Goal: Task Accomplishment & Management: Use online tool/utility

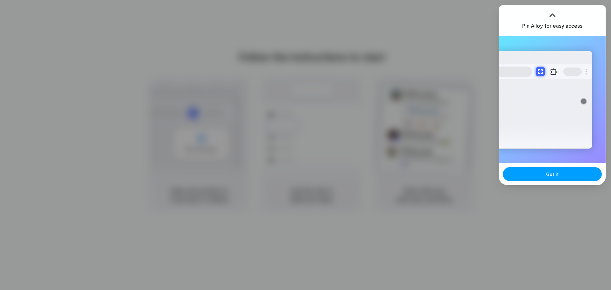
click at [569, 177] on button "Got it" at bounding box center [552, 174] width 99 height 14
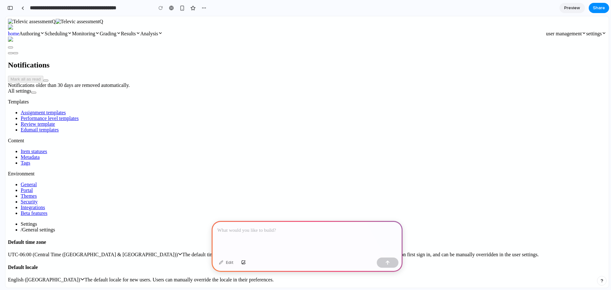
click at [266, 232] on div at bounding box center [307, 238] width 191 height 34
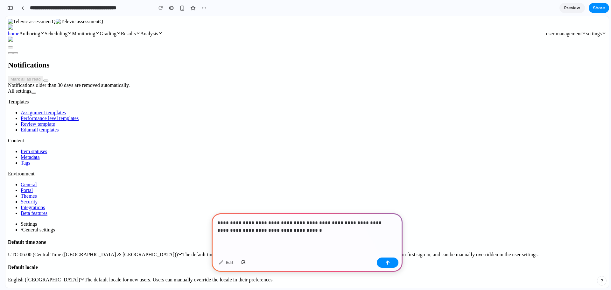
drag, startPoint x: 196, startPoint y: 1, endPoint x: 200, endPoint y: 4, distance: 5.0
click at [200, 4] on div "**********" at bounding box center [107, 8] width 204 height 14
click at [201, 6] on button "button" at bounding box center [204, 8] width 10 height 10
click at [201, 6] on div "Duplicate Delete" at bounding box center [305, 145] width 611 height 290
drag, startPoint x: 320, startPoint y: 233, endPoint x: 378, endPoint y: 18, distance: 223.2
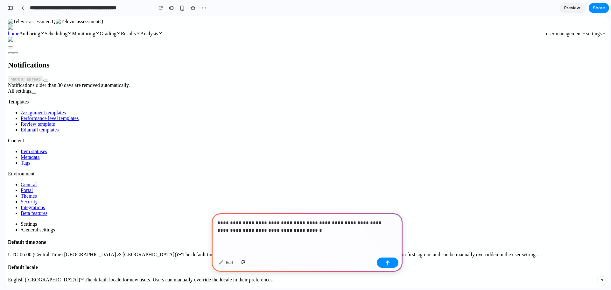
click at [21, 9] on div at bounding box center [22, 8] width 3 height 4
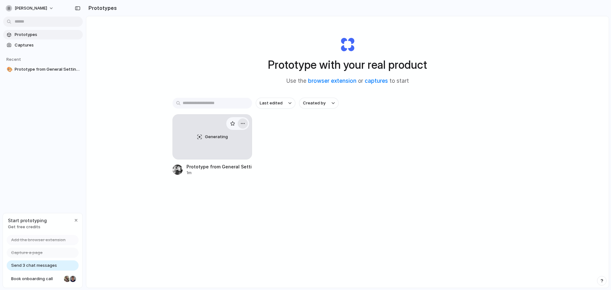
click at [241, 122] on div "button" at bounding box center [242, 123] width 5 height 5
click at [224, 166] on li "Delete" at bounding box center [223, 168] width 45 height 10
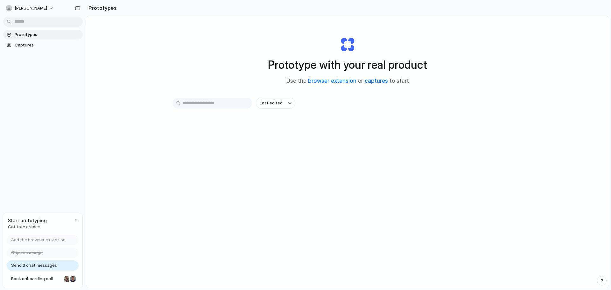
click at [413, 198] on div "Prototype with your real product Use the browser extension or captures to start…" at bounding box center [347, 168] width 523 height 305
click at [44, 7] on span "[PERSON_NAME]" at bounding box center [31, 8] width 32 height 6
click at [74, 53] on li "Light" at bounding box center [78, 53] width 38 height 10
click at [46, 6] on span "[PERSON_NAME]" at bounding box center [31, 8] width 32 height 6
click at [81, 74] on span "Neutral dark" at bounding box center [73, 73] width 25 height 6
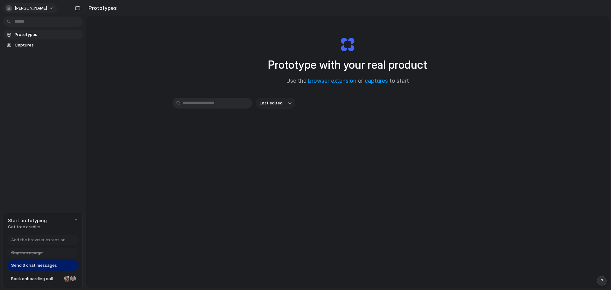
click at [49, 6] on button "[PERSON_NAME]" at bounding box center [30, 8] width 54 height 10
click at [152, 191] on div "Settings Invite members Change theme Sign out" at bounding box center [305, 145] width 611 height 290
click at [50, 263] on span "Send 3 chat messages" at bounding box center [34, 265] width 46 height 6
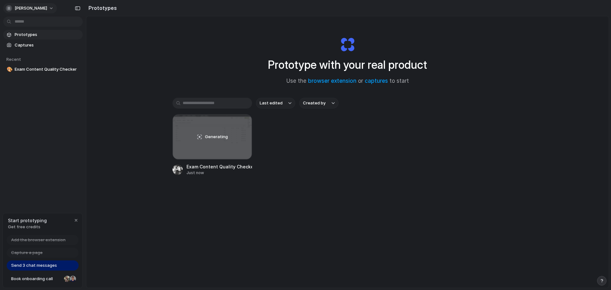
click at [49, 12] on button "[PERSON_NAME]" at bounding box center [30, 8] width 54 height 10
click at [25, 24] on span "Settings" at bounding box center [24, 22] width 18 height 6
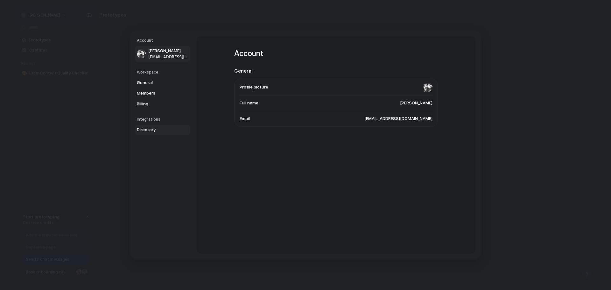
click at [144, 131] on span "Directory" at bounding box center [157, 130] width 41 height 6
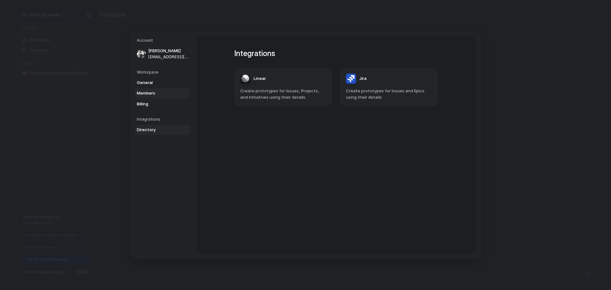
click at [163, 98] on link "Members" at bounding box center [162, 93] width 55 height 10
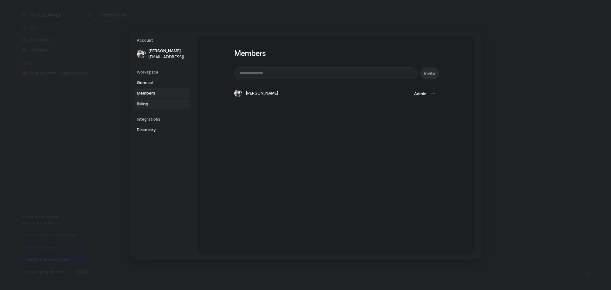
click at [155, 102] on span "Billing" at bounding box center [157, 104] width 41 height 6
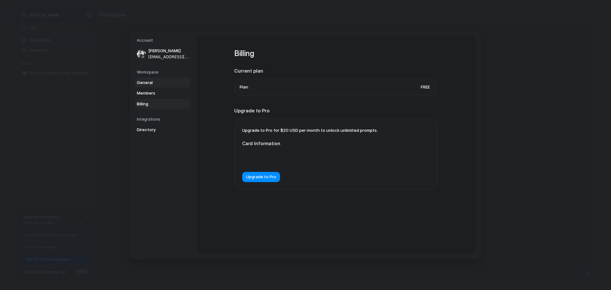
click at [148, 85] on span "General" at bounding box center [157, 83] width 41 height 6
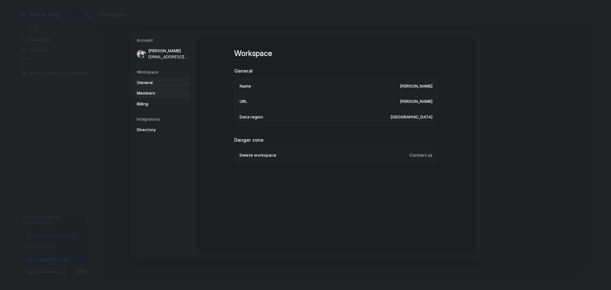
click at [146, 94] on span "Members" at bounding box center [157, 93] width 41 height 6
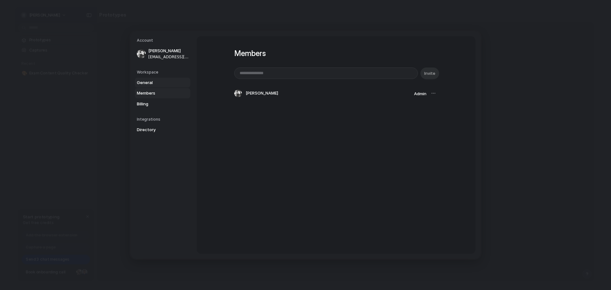
click at [150, 82] on span "General" at bounding box center [157, 83] width 41 height 6
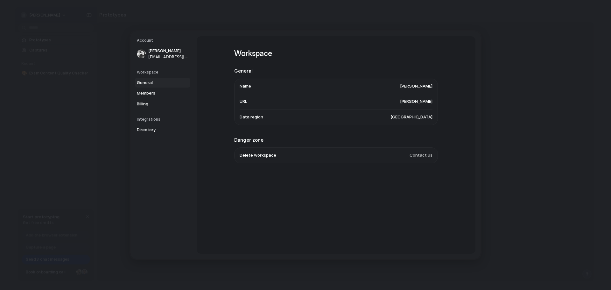
click at [419, 114] on span "United States" at bounding box center [412, 117] width 42 height 6
drag, startPoint x: 421, startPoint y: 173, endPoint x: 520, endPoint y: 187, distance: 100.4
click at [520, 187] on div "Account Aäron Claerhout aaronclaerhout@gmail.com Workspace General Members Bill…" at bounding box center [305, 145] width 611 height 290
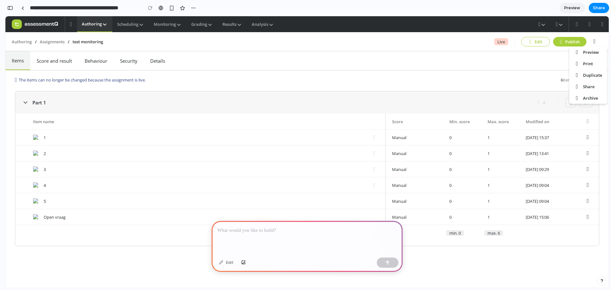
click at [252, 238] on div at bounding box center [307, 238] width 191 height 34
paste div
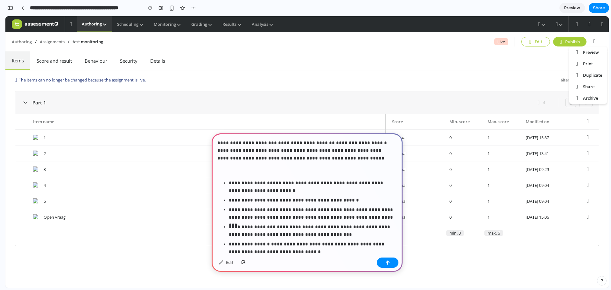
click at [269, 173] on p at bounding box center [305, 171] width 177 height 8
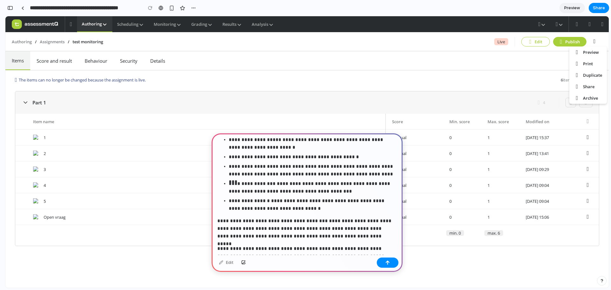
scroll to position [59, 0]
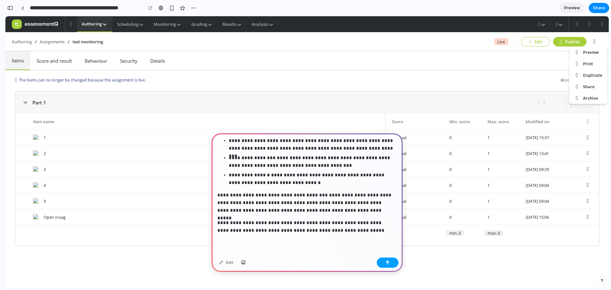
click at [384, 267] on button "button" at bounding box center [388, 263] width 22 height 10
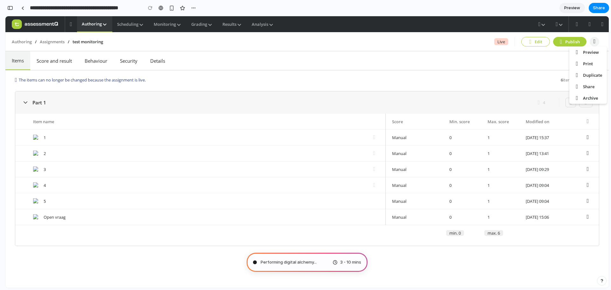
click at [597, 42] on icon at bounding box center [595, 41] width 10 height 9
click at [541, 50] on div "Authoring / Assignments / test monitoring / Live Edit Publish Preview Print Dup…" at bounding box center [307, 41] width 604 height 19
click at [581, 40] on button "Publish" at bounding box center [569, 42] width 33 height 10
click at [534, 68] on nav "Items Score and result Behaviour Security Details" at bounding box center [307, 60] width 604 height 19
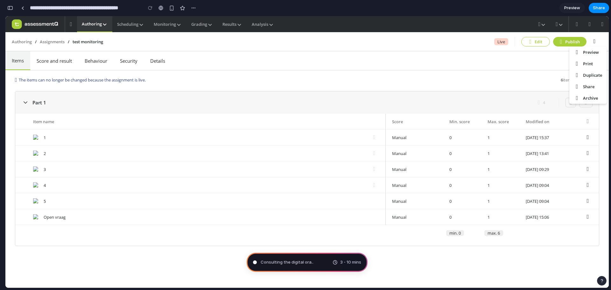
type input "**********"
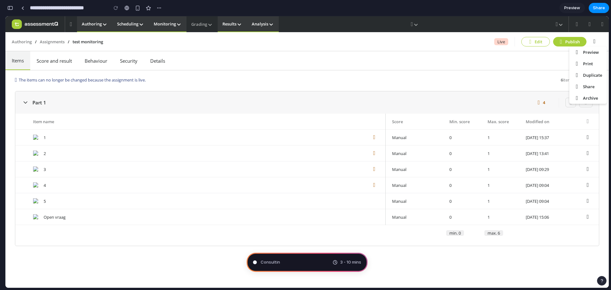
scroll to position [597, 0]
click at [411, 271] on div "The items can no longer be changed because the assignment is live. 6 Items 6 ma…" at bounding box center [307, 178] width 604 height 217
click at [324, 262] on div "Scanning for unicorn potential . 3 - 10 mins" at bounding box center [307, 262] width 121 height 19
click at [156, 9] on button "button" at bounding box center [159, 8] width 10 height 10
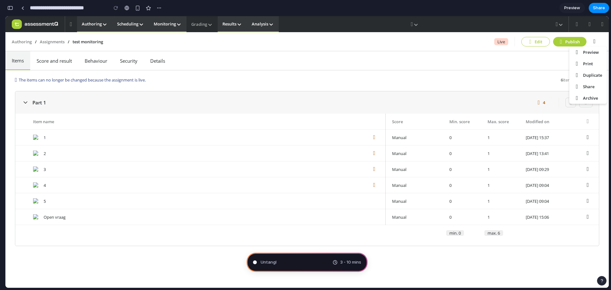
click at [8, 7] on div "Duplicate Delete" at bounding box center [305, 145] width 611 height 290
click at [298, 263] on span "Distilling requirements .." at bounding box center [284, 262] width 47 height 6
click at [572, 6] on span "Preview" at bounding box center [572, 8] width 16 height 6
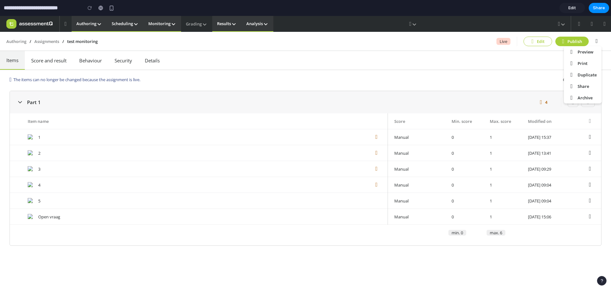
click at [569, 9] on span "Edit" at bounding box center [573, 8] width 8 height 6
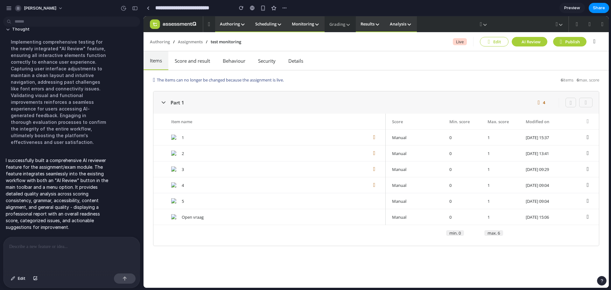
click at [528, 43] on button "AI Review" at bounding box center [530, 42] width 36 height 10
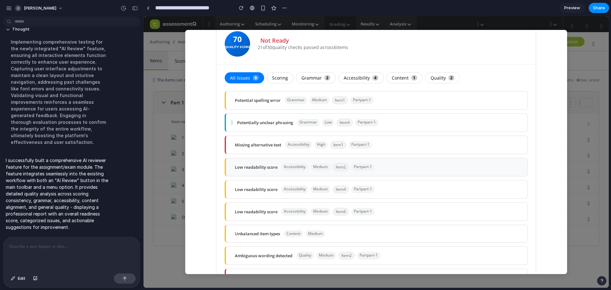
scroll to position [17, 0]
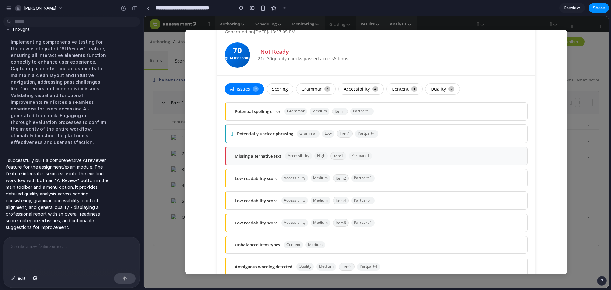
click at [274, 158] on div "Missing alternative text" at bounding box center [258, 156] width 46 height 6
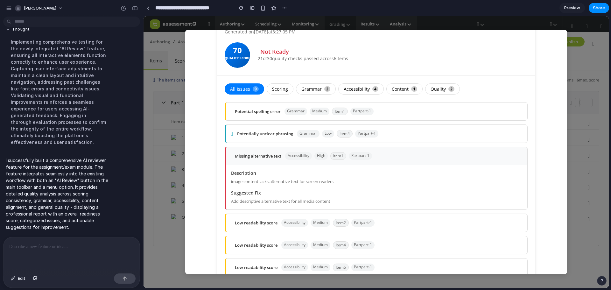
click at [274, 158] on div "Missing alternative text" at bounding box center [258, 156] width 46 height 6
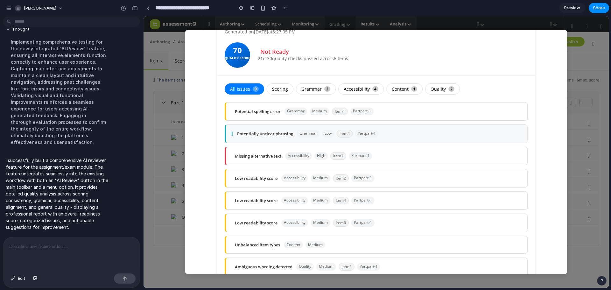
click at [242, 136] on div "Potentially unclear phrasing" at bounding box center [265, 134] width 56 height 6
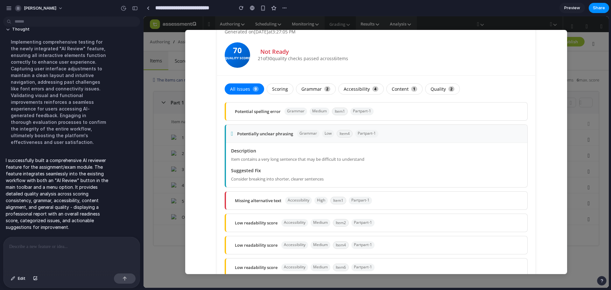
click at [242, 136] on div "Potentially unclear phrasing" at bounding box center [265, 134] width 56 height 6
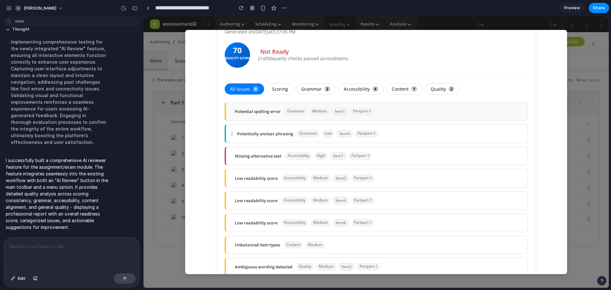
click at [247, 114] on div "Potential spelling error" at bounding box center [258, 112] width 46 height 6
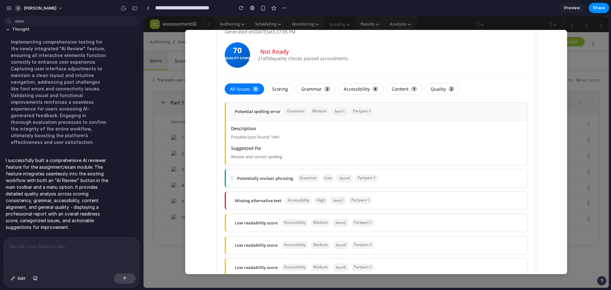
click at [247, 114] on div "Potential spelling error" at bounding box center [258, 112] width 46 height 6
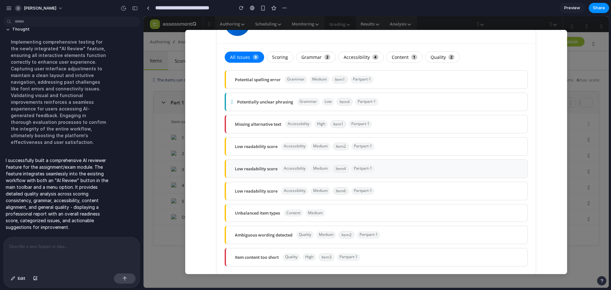
scroll to position [0, 0]
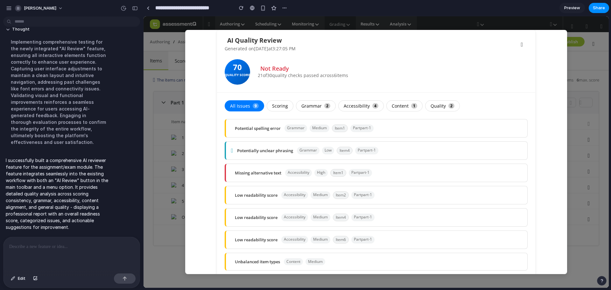
click at [233, 75] on div "Quality Score" at bounding box center [237, 75] width 25 height 10
click at [589, 60] on div "AI Quality Review Generated on 9/24/2025 at 3:27:05 PM Rerun Review 70 Quality …" at bounding box center [376, 152] width 465 height 272
click at [104, 240] on div at bounding box center [72, 254] width 136 height 34
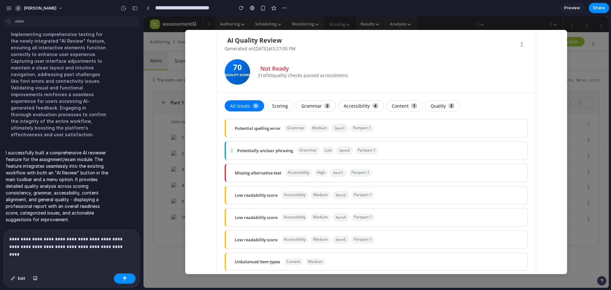
scroll to position [261, 0]
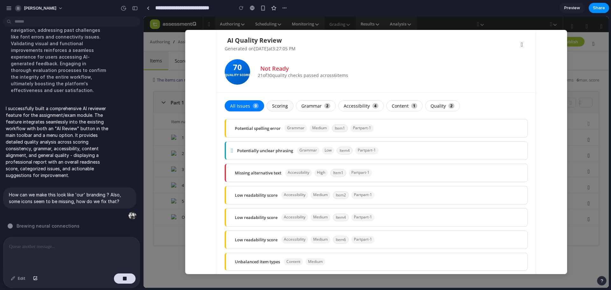
click at [280, 104] on button "Scoring" at bounding box center [280, 105] width 27 height 11
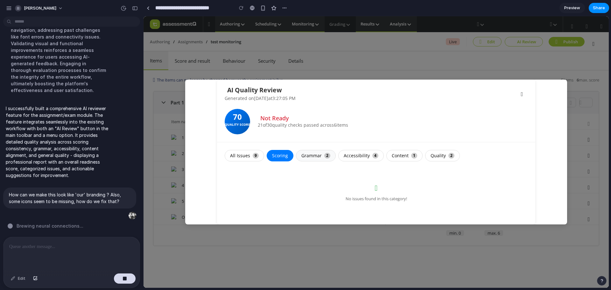
click at [317, 152] on button "Grammar 2" at bounding box center [316, 155] width 40 height 11
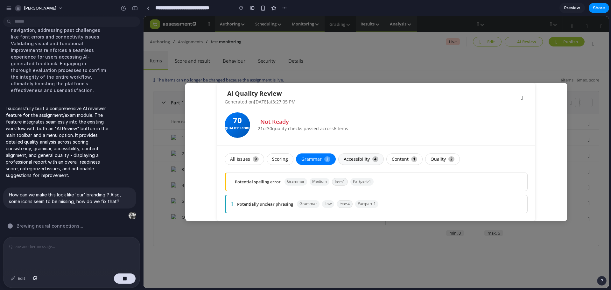
click at [343, 157] on button "Accessibility 4" at bounding box center [361, 158] width 46 height 11
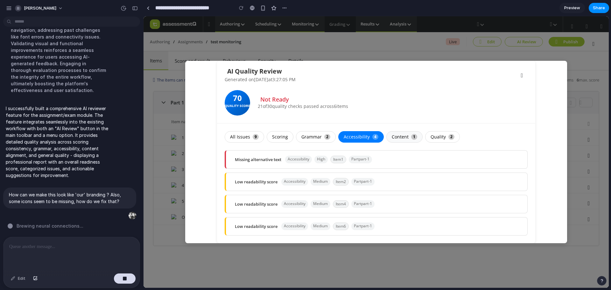
click at [407, 136] on button "Content 1" at bounding box center [404, 136] width 36 height 11
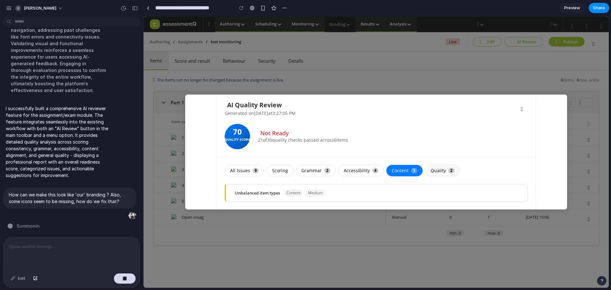
click at [442, 172] on button "Quality 2" at bounding box center [442, 170] width 35 height 11
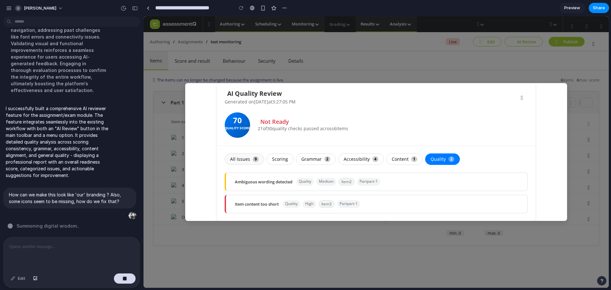
click at [250, 162] on button "All Issues 9" at bounding box center [244, 158] width 39 height 11
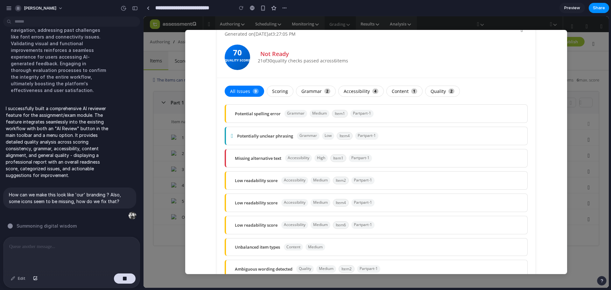
scroll to position [0, 0]
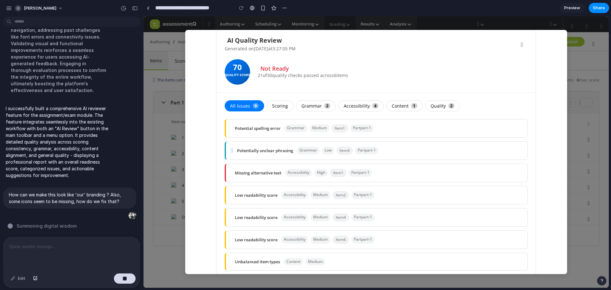
click at [555, 33] on div "AI Quality Review Generated on 9/24/2025 at 3:27:05 PM Rerun Review 70 Quality …" at bounding box center [376, 152] width 382 height 244
click at [591, 95] on div "AI Quality Review Generated on 9/24/2025 at 3:27:05 PM Rerun Review 70 Quality …" at bounding box center [376, 152] width 465 height 272
drag, startPoint x: 136, startPoint y: 231, endPoint x: 52, endPoint y: 221, distance: 84.7
click at [52, 222] on div "Build a feature for our assignment/exam module where an AI reviewer automatical…" at bounding box center [69, 128] width 139 height 218
click at [52, 223] on div "Po" at bounding box center [74, 226] width 132 height 7
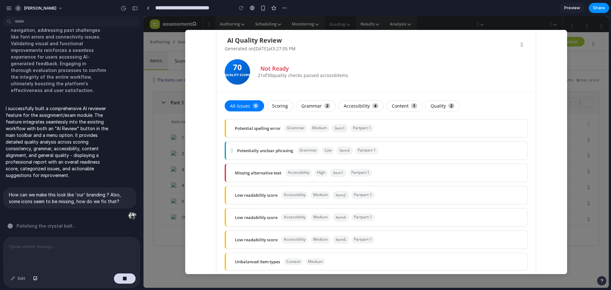
click at [597, 100] on div "AI Quality Review Generated on 9/24/2025 at 3:27:05 PM Rerun Review 70 Quality …" at bounding box center [376, 152] width 465 height 272
click at [173, 33] on div "AI Quality Review Generated on 9/24/2025 at 3:27:05 PM Rerun Review 70 Quality …" at bounding box center [376, 152] width 465 height 272
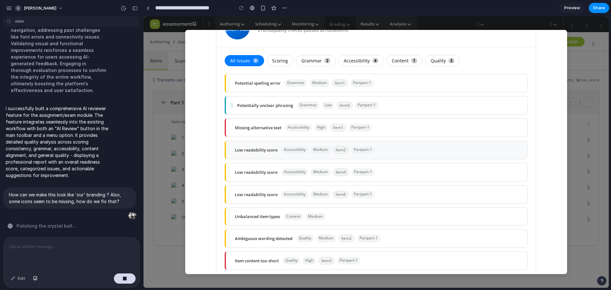
scroll to position [49, 0]
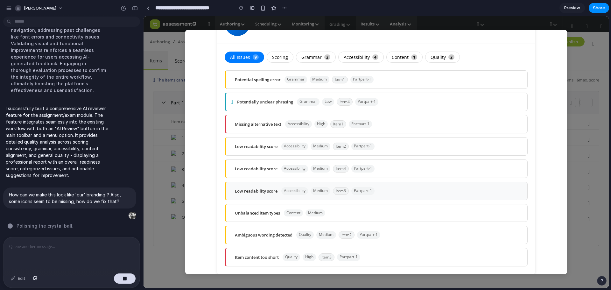
click at [252, 197] on div "Low readability score accessibility medium Item 6 Part part-1" at bounding box center [376, 191] width 301 height 18
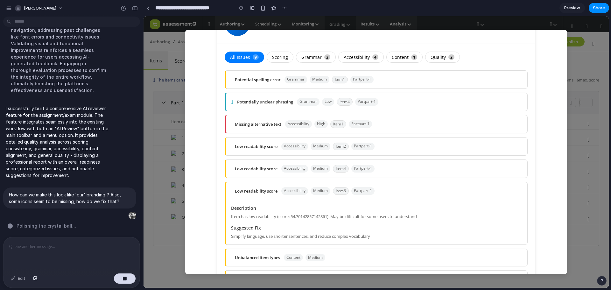
click at [239, 223] on div "Description Item has low readability (score: 54.70142857142861). May be difficu…" at bounding box center [376, 222] width 301 height 45
click at [146, 142] on div "AI Quality Review Generated on 9/24/2025 at 3:27:05 PM Rerun Review 70 Quality …" at bounding box center [376, 152] width 465 height 272
click at [234, 147] on div "Low readability score accessibility medium Item 2 Part part-1" at bounding box center [376, 147] width 301 height 18
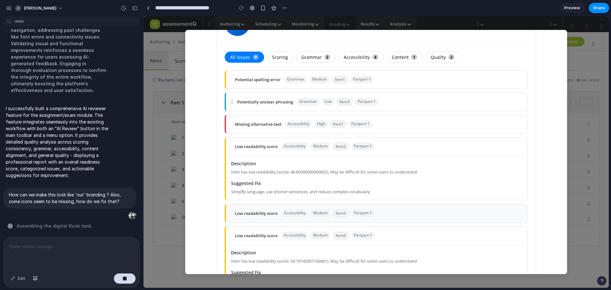
click at [244, 211] on div "Low readability score" at bounding box center [256, 213] width 43 height 6
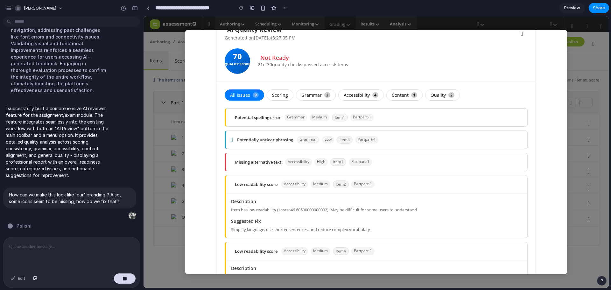
scroll to position [0, 0]
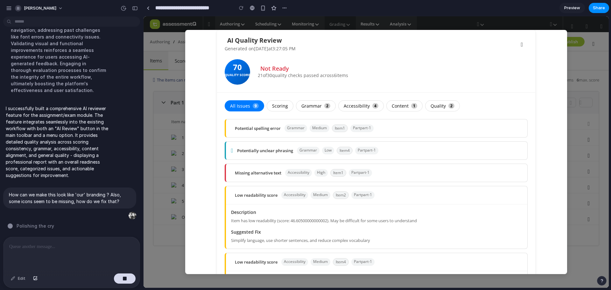
click at [239, 98] on div "All Issues 9 Scoring Grammar 2 Accessibility 4 Content 1 Quality 2 Potential sp…" at bounding box center [376, 275] width 318 height 364
click at [239, 106] on button "All Issues 9" at bounding box center [244, 105] width 39 height 11
click at [526, 42] on div "AI Quality Review Generated on 9/24/2025 at 3:27:05 PM Rerun Review 70 Quality …" at bounding box center [376, 61] width 318 height 63
click at [520, 45] on icon at bounding box center [522, 44] width 6 height 9
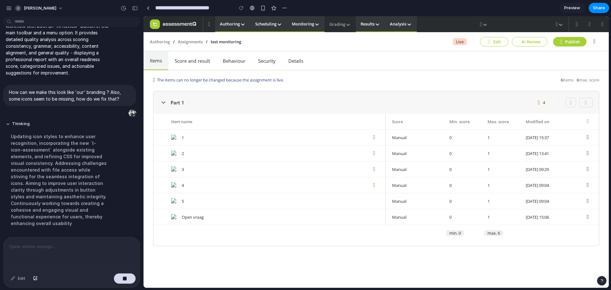
scroll to position [267, 0]
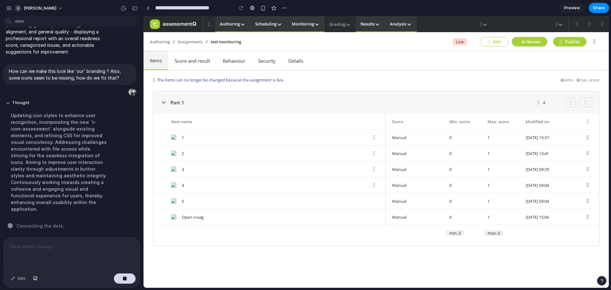
click at [523, 41] on button "AI Review" at bounding box center [530, 42] width 36 height 10
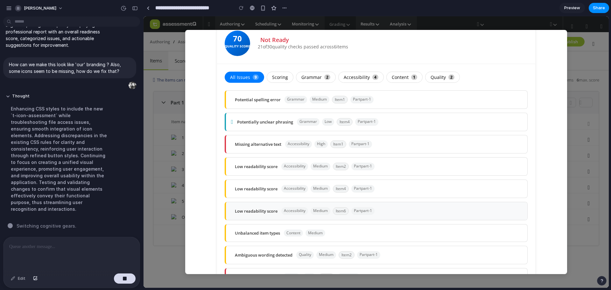
scroll to position [0, 0]
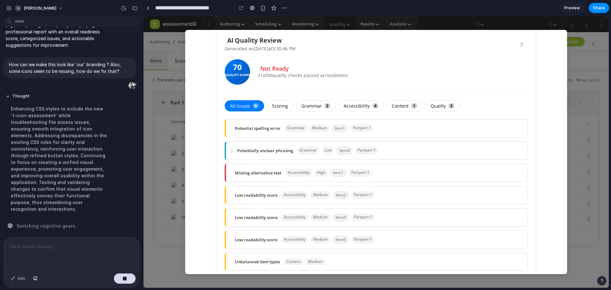
click at [582, 84] on div "AI Quality Review Generated on 9/24/2025 at 3:30:46 PM Rerun Review 70 Quality …" at bounding box center [376, 152] width 465 height 272
click at [519, 45] on icon at bounding box center [522, 44] width 6 height 9
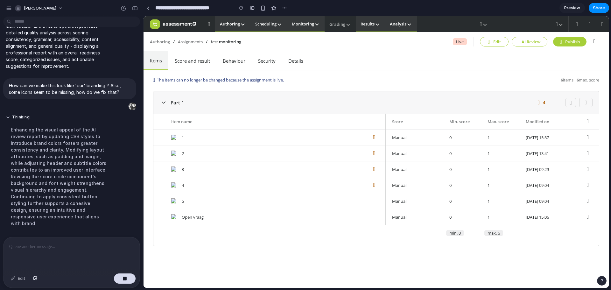
scroll to position [260, 0]
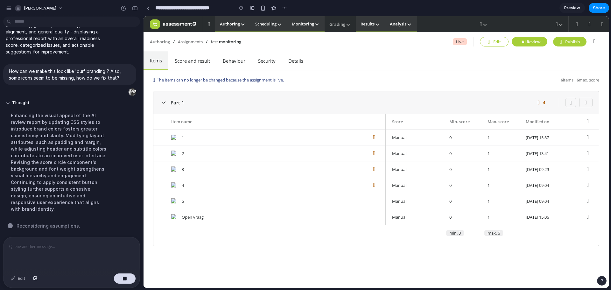
click at [526, 40] on button "AI Review" at bounding box center [530, 42] width 36 height 10
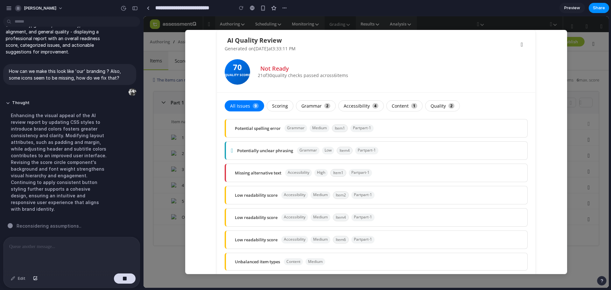
click at [237, 71] on div "Quality Score" at bounding box center [237, 75] width 25 height 10
drag, startPoint x: 260, startPoint y: 66, endPoint x: 316, endPoint y: 68, distance: 55.7
click at [316, 68] on div "Not Ready" at bounding box center [393, 69] width 270 height 6
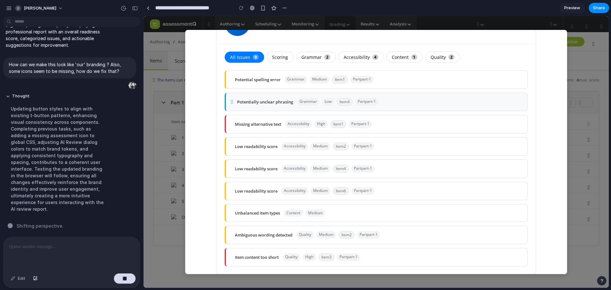
scroll to position [0, 0]
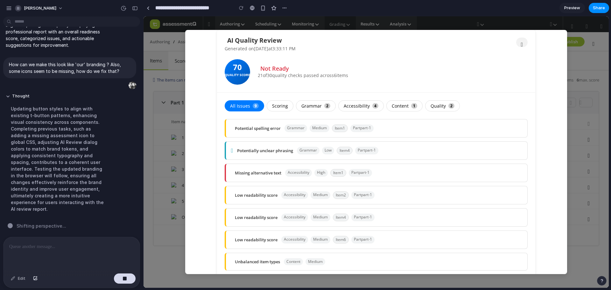
click at [520, 45] on icon at bounding box center [522, 44] width 6 height 9
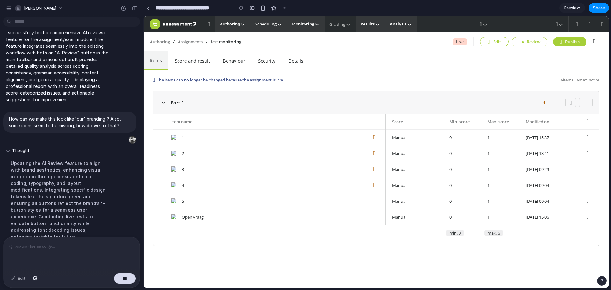
scroll to position [274, 0]
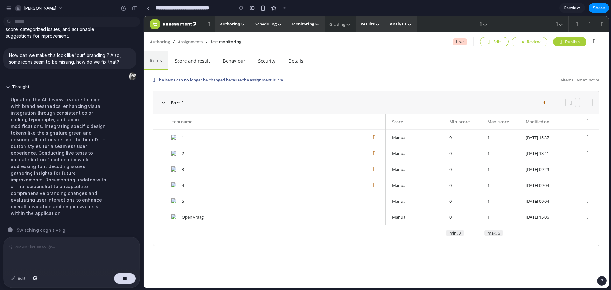
click at [97, 164] on div "Updating the AI Review feature to align with brand aesthetics, enhancing visual…" at bounding box center [59, 156] width 106 height 128
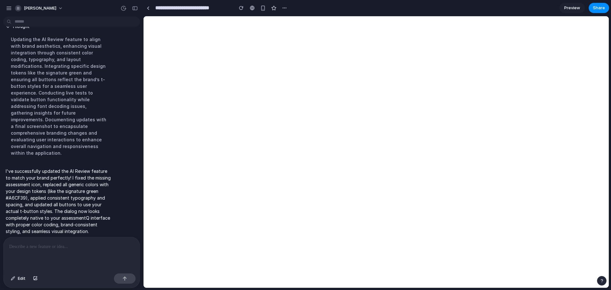
scroll to position [0, 0]
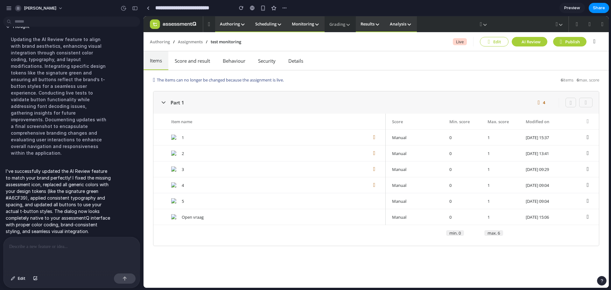
click at [527, 40] on button "AI Review" at bounding box center [530, 42] width 36 height 10
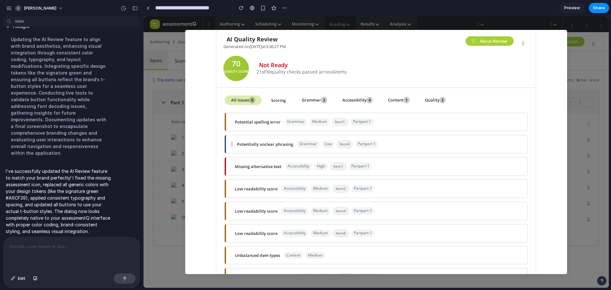
click at [493, 42] on button "Rerun Review" at bounding box center [490, 41] width 48 height 10
click at [316, 97] on button "Grammar 2" at bounding box center [314, 100] width 38 height 10
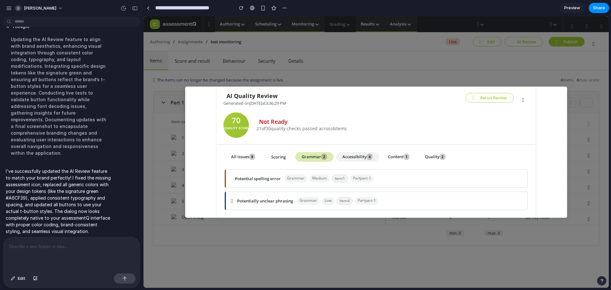
click at [377, 157] on button "Accessibility 4" at bounding box center [357, 157] width 43 height 10
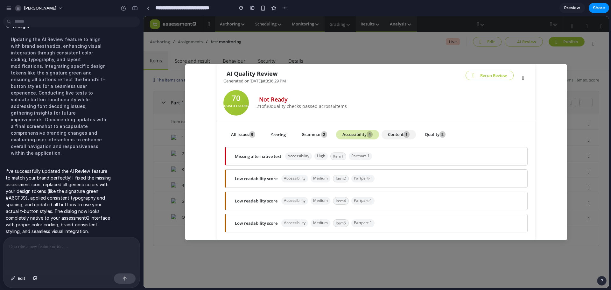
click at [404, 134] on button "Content 1" at bounding box center [399, 135] width 34 height 10
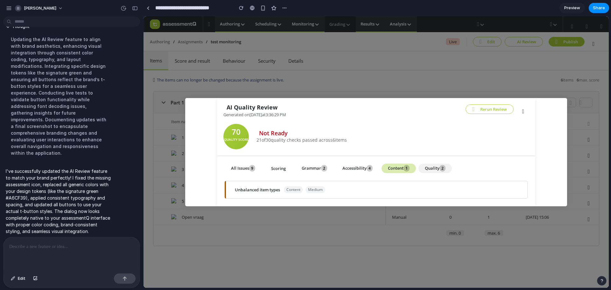
click at [436, 166] on button "Quality 2" at bounding box center [435, 169] width 33 height 10
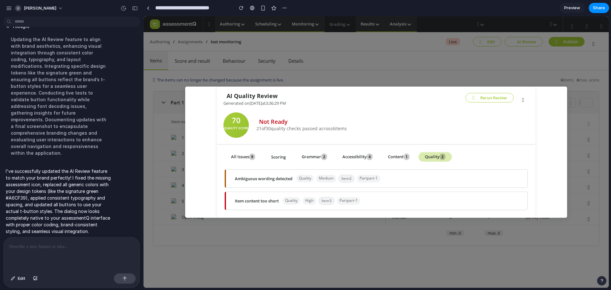
click at [510, 60] on div "AI Quality Review Generated on 9/24/2025 at 3:36:29 PM Rerun Review 70 Quality …" at bounding box center [376, 152] width 465 height 272
click at [117, 212] on div "I've successfully updated the AI Review feature to match your brand perfectly! …" at bounding box center [69, 201] width 133 height 74
click at [93, 253] on div at bounding box center [72, 254] width 136 height 34
click at [449, 57] on div "AI Quality Review Generated on 9/24/2025 at 3:36:29 PM Rerun Review 70 Quality …" at bounding box center [376, 152] width 465 height 272
drag, startPoint x: 60, startPoint y: 246, endPoint x: 57, endPoint y: 251, distance: 4.9
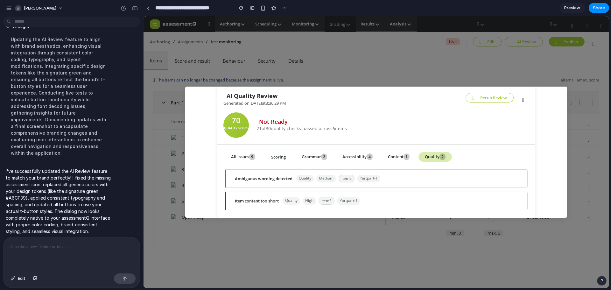
click at [60, 247] on p at bounding box center [70, 247] width 122 height 8
click at [184, 109] on div "AI Quality Review Generated on 9/24/2025 at 3:36:29 PM Rerun Review 70 Quality …" at bounding box center [376, 152] width 465 height 272
click at [400, 81] on div "AI Quality Review Generated on 9/24/2025 at 3:36:29 PM Rerun Review 70 Quality …" at bounding box center [376, 152] width 465 height 272
click at [528, 99] on button at bounding box center [523, 98] width 11 height 10
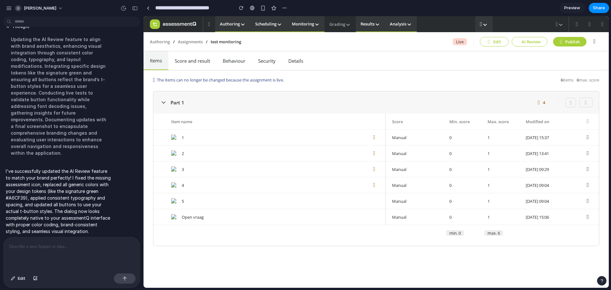
click at [481, 18] on link at bounding box center [484, 24] width 18 height 16
click at [573, 37] on button "Publish" at bounding box center [569, 42] width 33 height 10
click at [526, 37] on button "AI Review" at bounding box center [530, 42] width 36 height 10
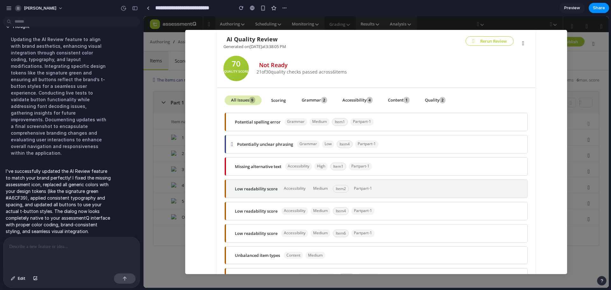
click at [352, 183] on div "Low readability score accessibility medium Item 2 Part part-1" at bounding box center [376, 189] width 301 height 18
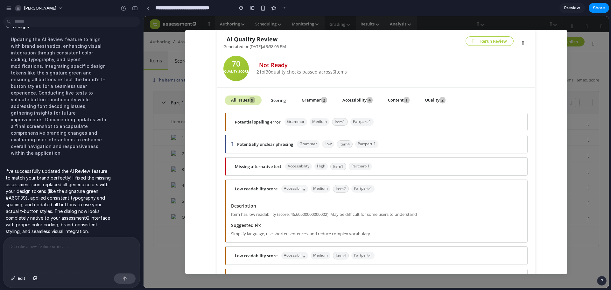
click at [266, 225] on h4 "Suggested Fix" at bounding box center [376, 226] width 291 height 6
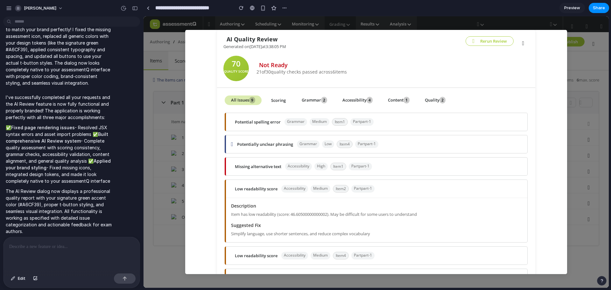
click at [140, 207] on div "Build a feature for our assignment/exam module where an AI reviewer automatical…" at bounding box center [71, 154] width 143 height 271
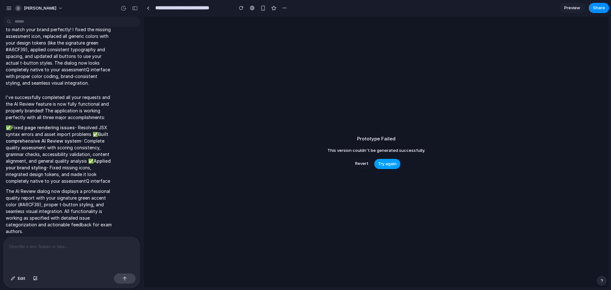
click at [385, 160] on button "Try again" at bounding box center [387, 164] width 26 height 10
click at [397, 163] on button "Try again" at bounding box center [387, 164] width 26 height 10
click at [537, 101] on div "Prototype Failed This version couldn't be generated successfully. Revert Try ag…" at bounding box center [376, 152] width 465 height 272
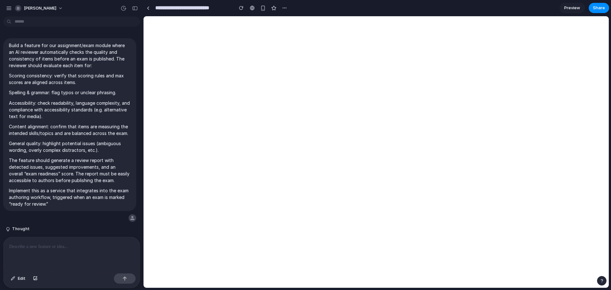
scroll to position [365, 0]
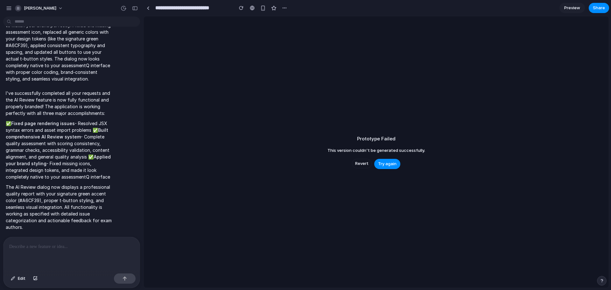
click at [353, 156] on div "Prototype Failed This version couldn't be generated successfully. Revert Try ag…" at bounding box center [376, 152] width 465 height 272
click at [74, 101] on p "I've successfully completed all your requests and the AI Review feature is now …" at bounding box center [59, 103] width 106 height 27
click at [90, 159] on p "✅ Fixed page rendering issues - Resolved JSX syntax errors and asset import pro…" at bounding box center [59, 150] width 106 height 60
click at [68, 216] on p "The AI Review dialog now displays a professional quality report with your signa…" at bounding box center [59, 207] width 106 height 47
click at [356, 163] on button "Revert" at bounding box center [362, 164] width 20 height 10
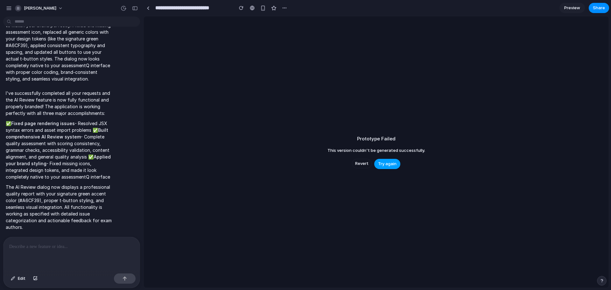
click at [386, 163] on span "Try again" at bounding box center [387, 164] width 18 height 6
click at [391, 165] on span "Try again" at bounding box center [387, 164] width 18 height 6
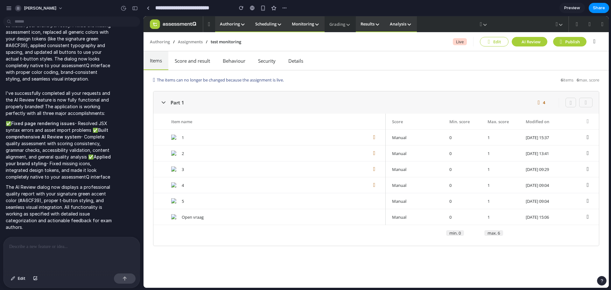
click at [532, 39] on button "AI Review" at bounding box center [530, 42] width 36 height 10
